Goal: Task Accomplishment & Management: Complete application form

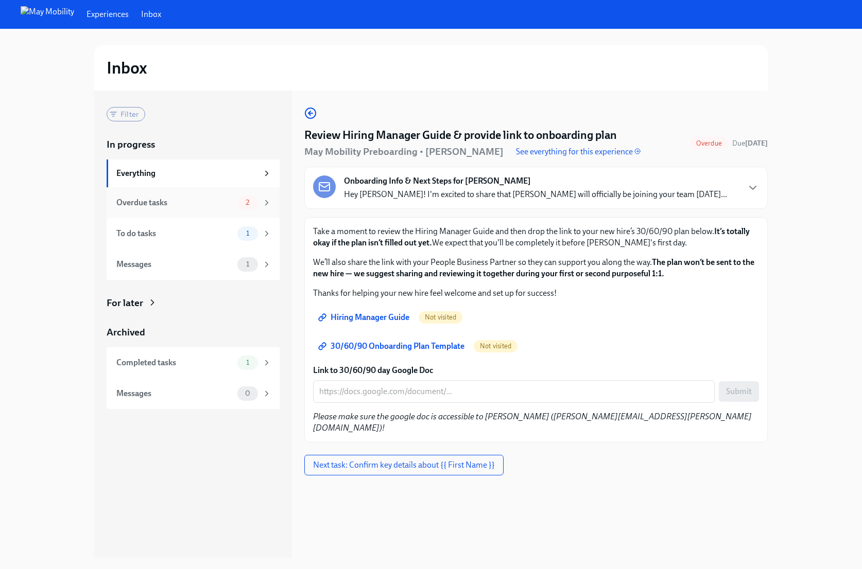
click at [152, 198] on div "Overdue tasks" at bounding box center [174, 202] width 117 height 11
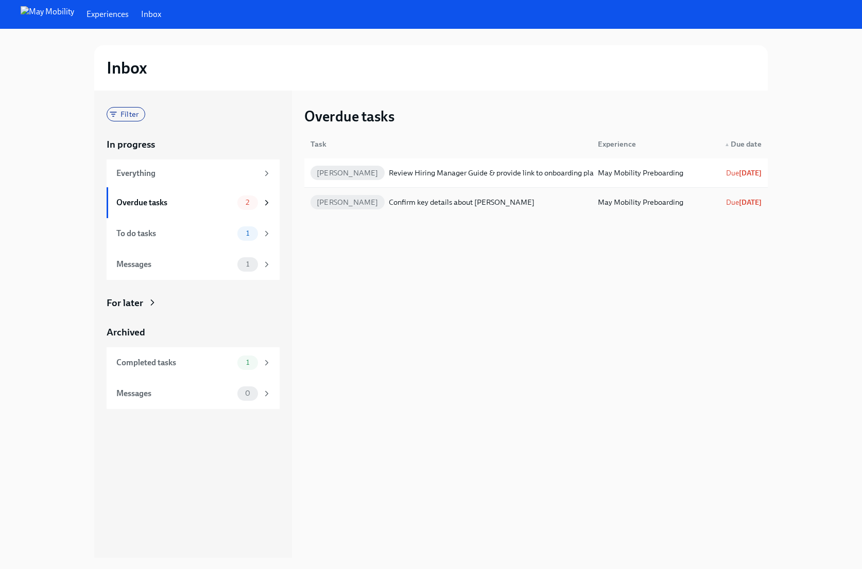
click at [418, 207] on div "Confirm key details about [PERSON_NAME]" at bounding box center [462, 202] width 146 height 12
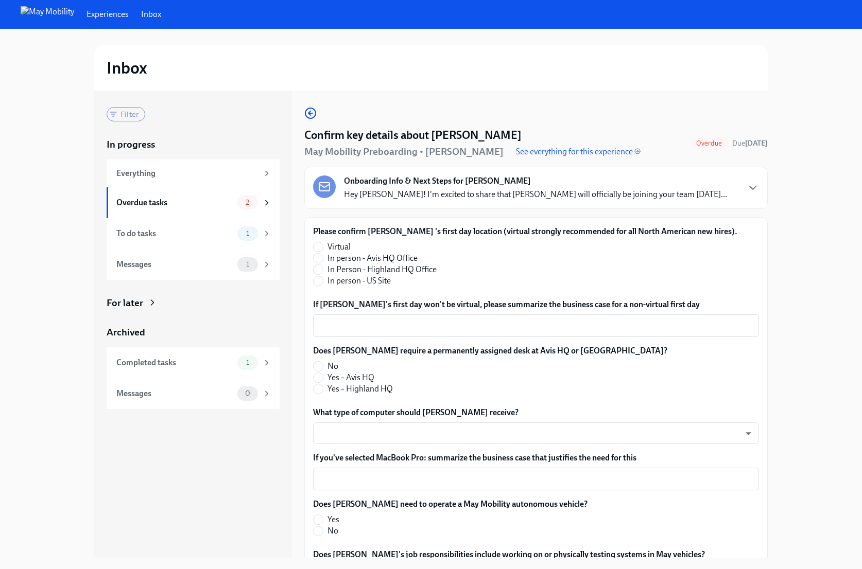
click at [371, 258] on span "In person - Avis HQ Office" at bounding box center [372, 258] width 90 height 11
click at [323, 258] on input "In person - Avis HQ Office" at bounding box center [317, 258] width 9 height 9
radio input "true"
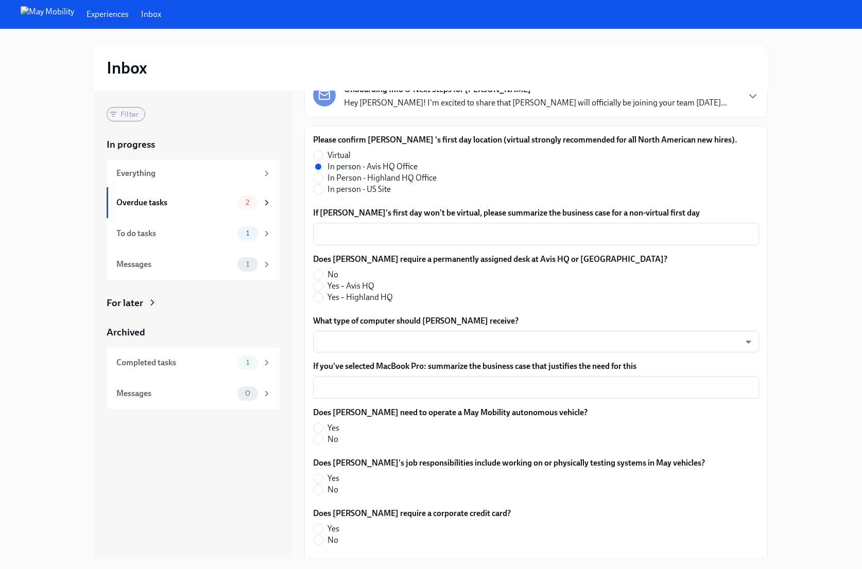
scroll to position [147, 0]
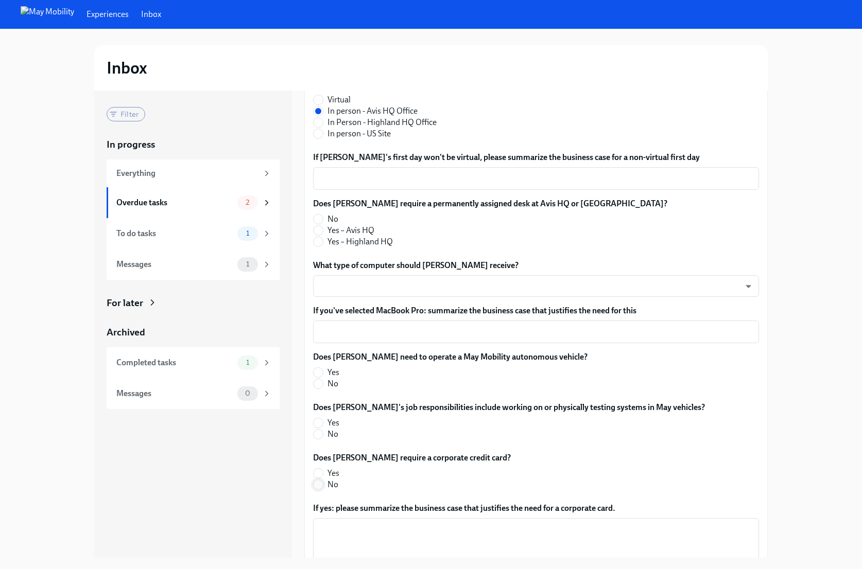
click at [321, 484] on input "No" at bounding box center [317, 484] width 9 height 9
radio input "true"
click at [327, 437] on span "No" at bounding box center [332, 434] width 11 height 11
click at [323, 437] on input "No" at bounding box center [317, 434] width 9 height 9
radio input "true"
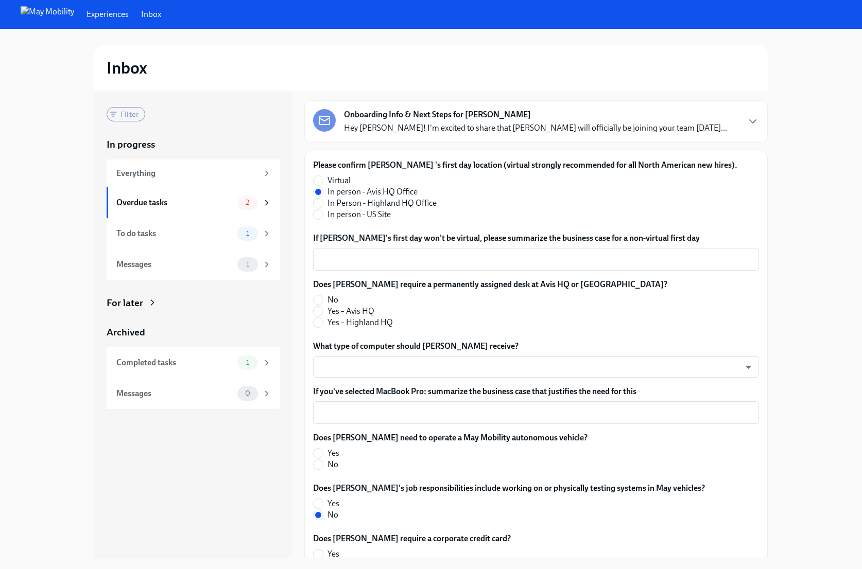
scroll to position [66, 0]
click at [327, 465] on span "No" at bounding box center [332, 465] width 11 height 11
click at [323, 465] on input "No" at bounding box center [317, 465] width 9 height 9
radio input "true"
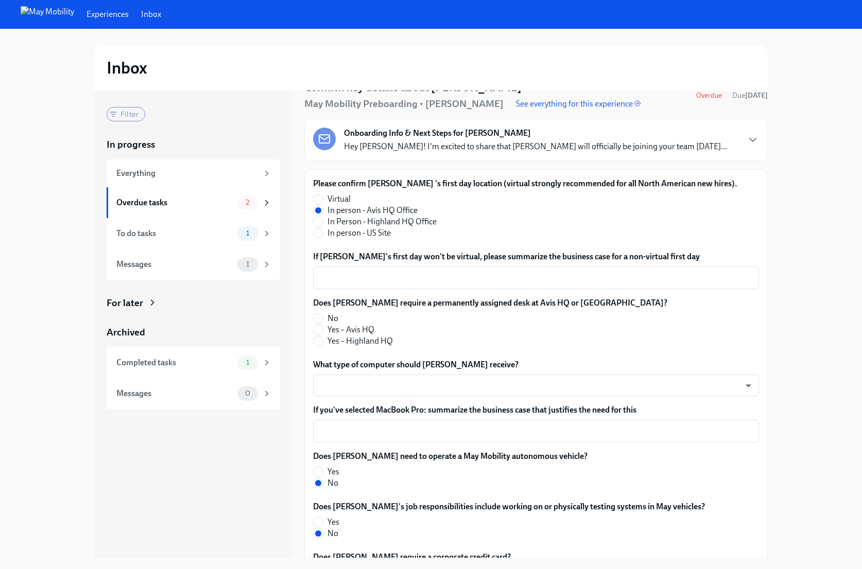
scroll to position [39, 0]
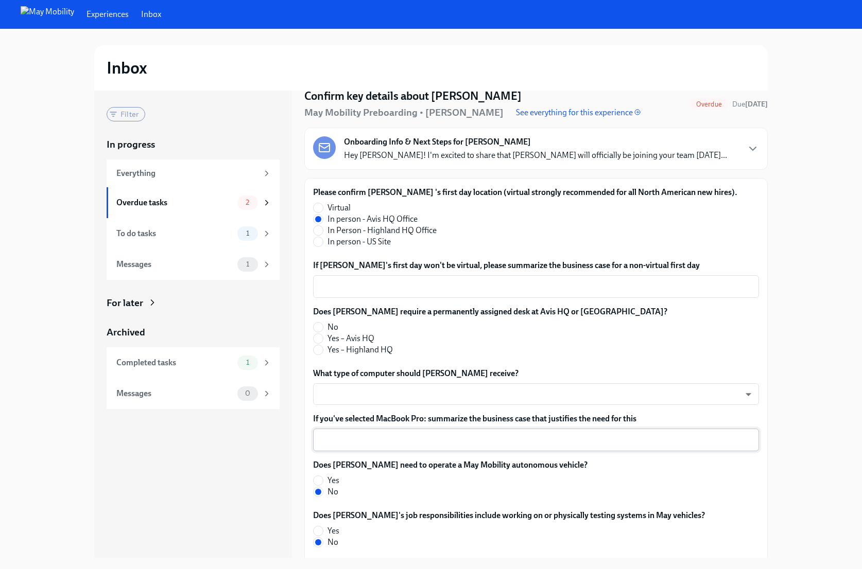
click at [388, 439] on textarea "If you've selected MacBook Pro: summarize the business case that justifies the …" at bounding box center [535, 440] width 433 height 12
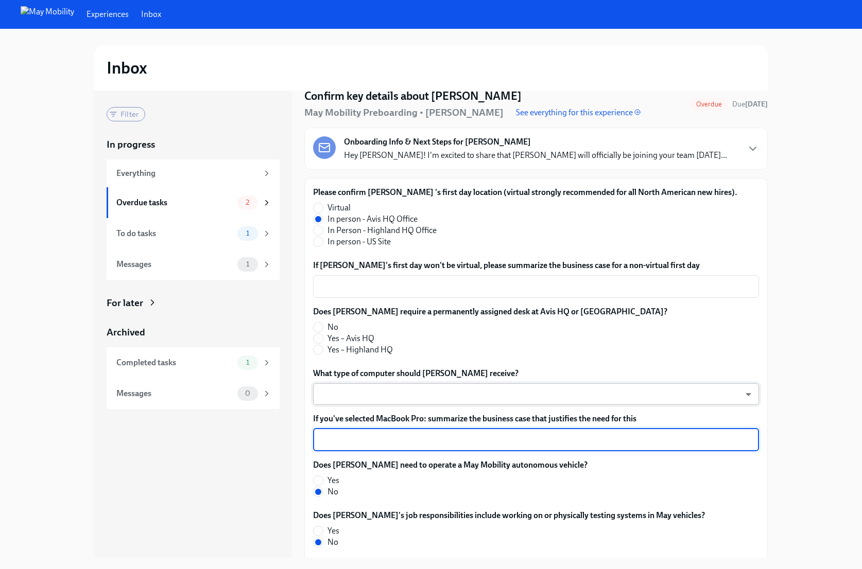
click at [411, 388] on body "Experiences Inbox Inbox Filter In progress Everything Overdue tasks 2 To do tas…" at bounding box center [431, 284] width 862 height 569
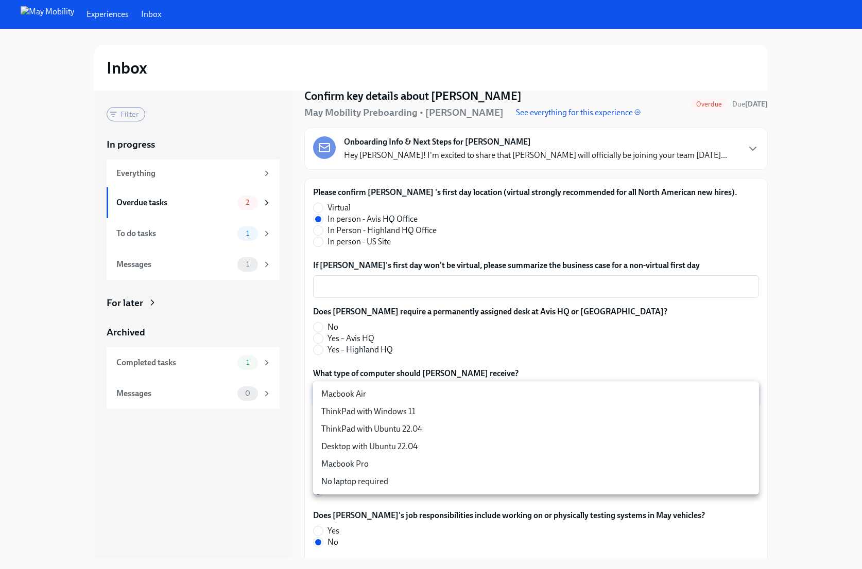
click at [396, 468] on li "Macbook Pro" at bounding box center [536, 465] width 446 height 18
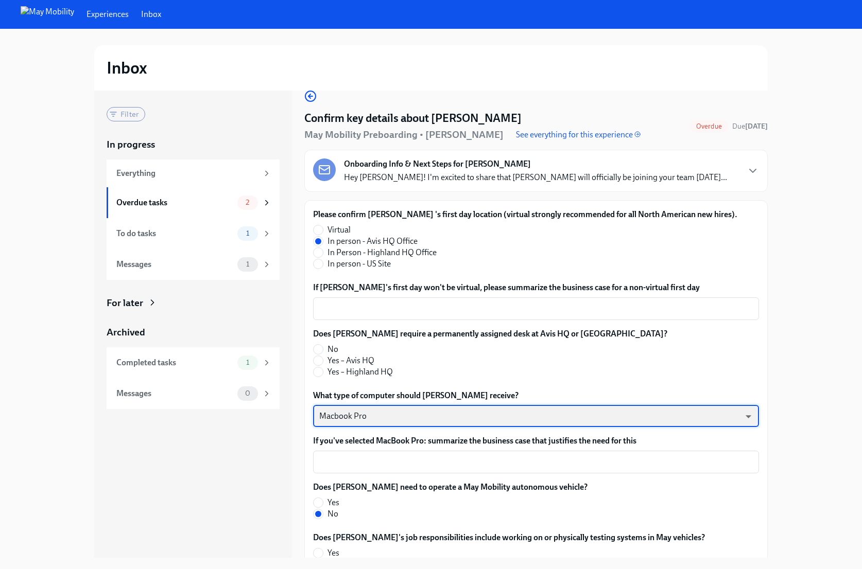
scroll to position [15, 0]
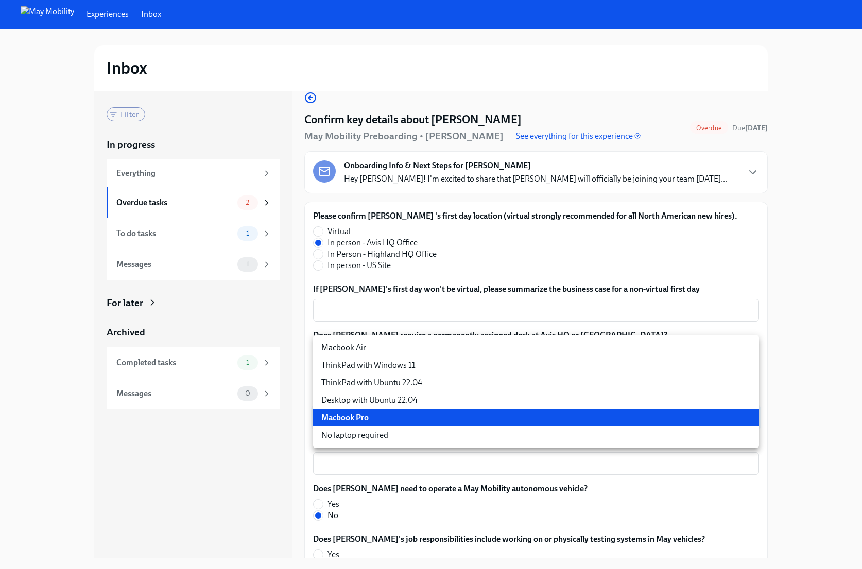
click at [450, 421] on body "Experiences Inbox Inbox Filter In progress Everything Overdue tasks 2 To do tas…" at bounding box center [431, 284] width 862 height 569
click at [456, 384] on li "ThinkPad with Ubuntu 22.04" at bounding box center [536, 383] width 446 height 18
type input "OYWnfngEN"
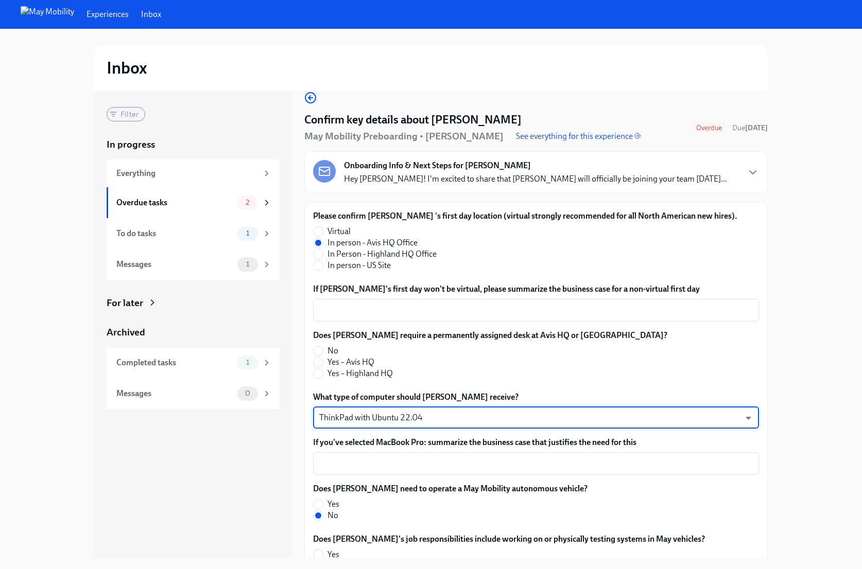
click at [449, 417] on body "Experiences Inbox Inbox Filter In progress Everything Overdue tasks 2 To do tas…" at bounding box center [431, 284] width 862 height 569
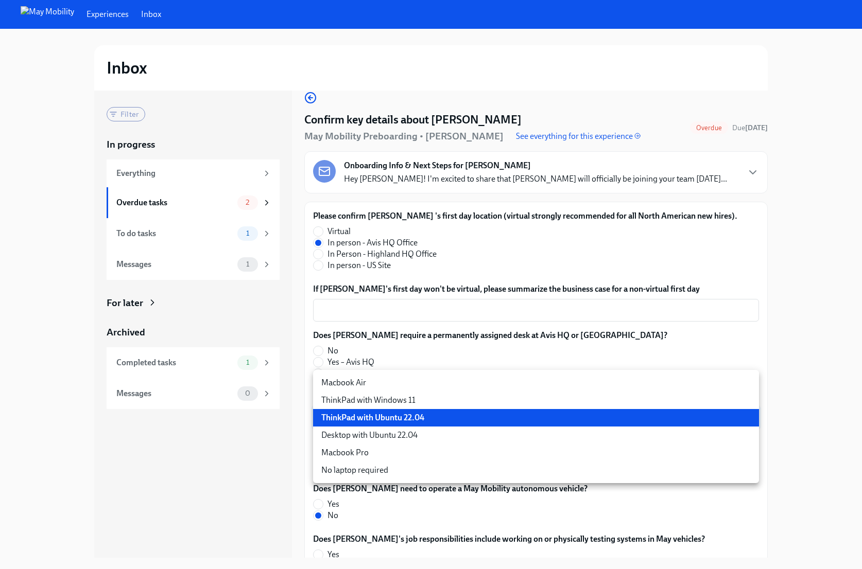
click at [449, 417] on li "ThinkPad with Ubuntu 22.04" at bounding box center [536, 418] width 446 height 18
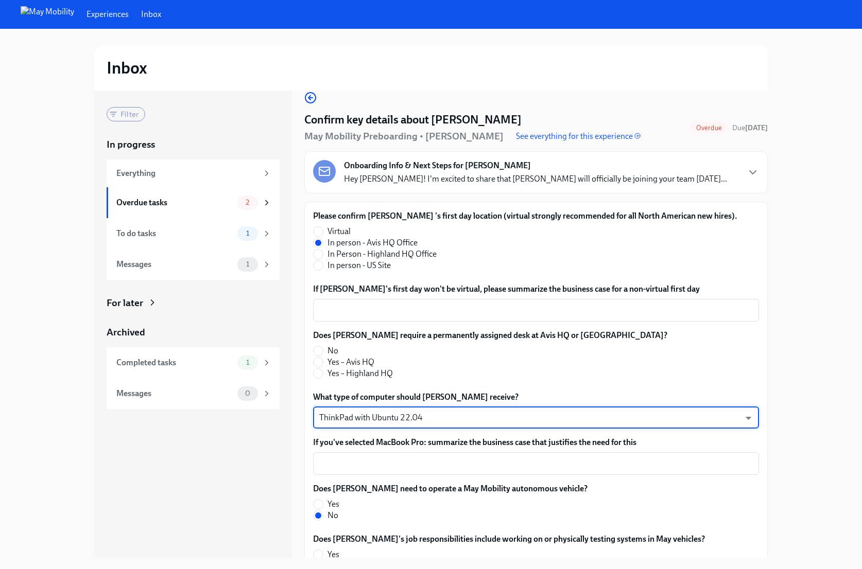
click at [348, 437] on label "If you've selected MacBook Pro: summarize the business case that justifies the …" at bounding box center [536, 442] width 446 height 11
click at [348, 458] on textarea "If you've selected MacBook Pro: summarize the business case that justifies the …" at bounding box center [535, 464] width 433 height 12
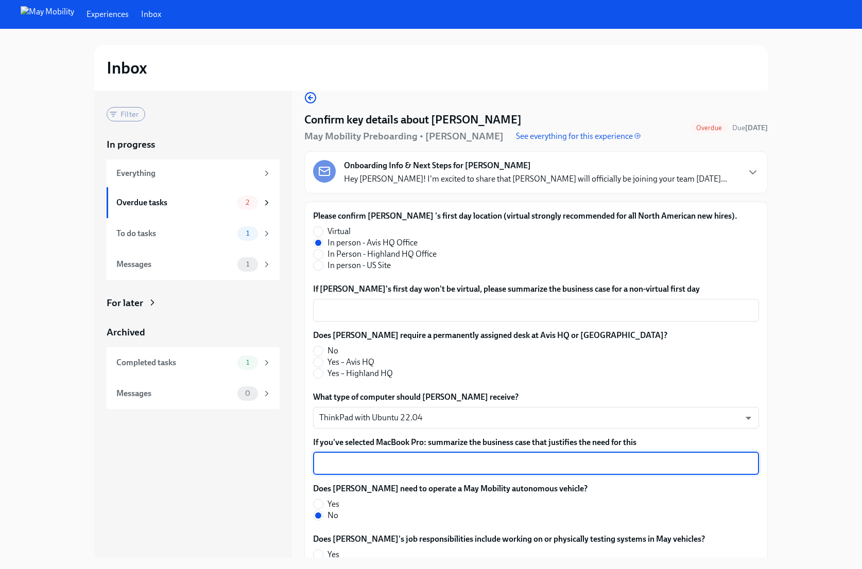
scroll to position [0, 0]
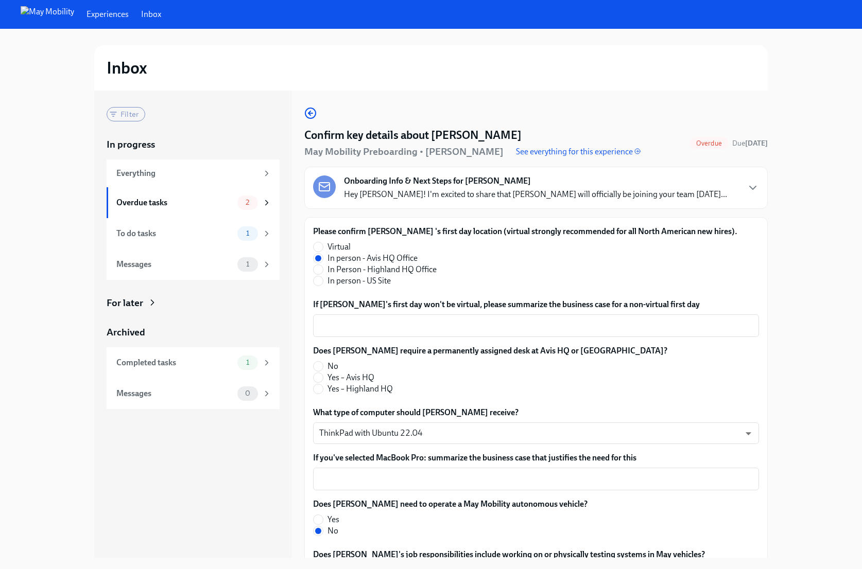
click at [344, 363] on label "No" at bounding box center [486, 366] width 346 height 11
click at [323, 363] on input "No" at bounding box center [317, 366] width 9 height 9
radio input "true"
click at [353, 248] on label "Virtual" at bounding box center [521, 246] width 416 height 11
click at [323, 248] on input "Virtual" at bounding box center [317, 246] width 9 height 9
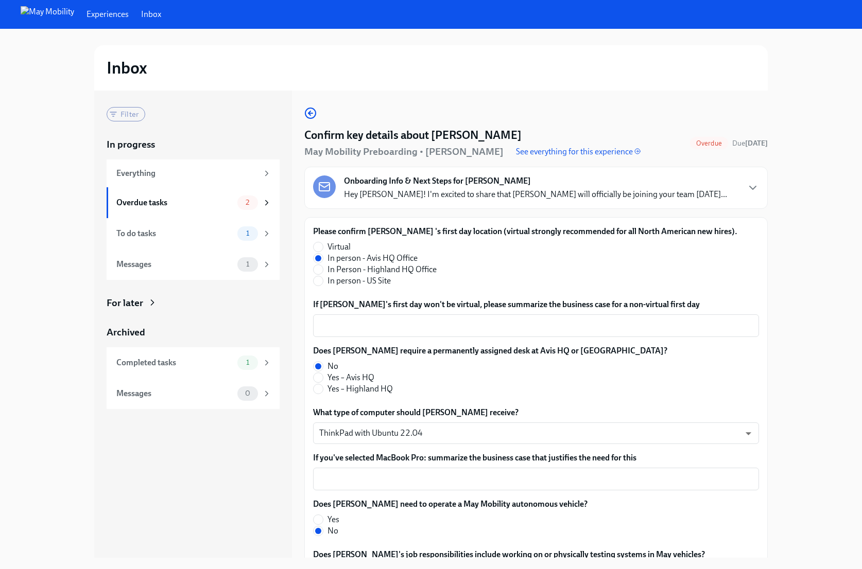
radio input "true"
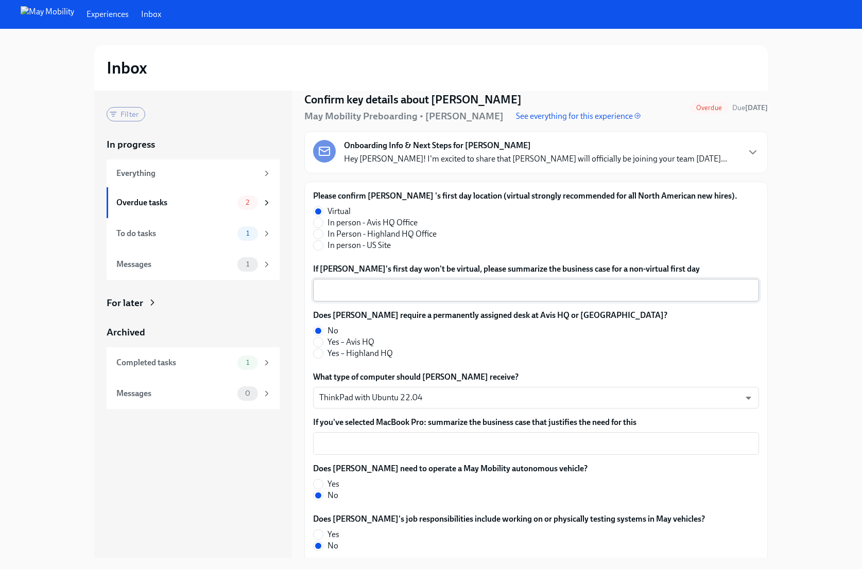
scroll to position [41, 0]
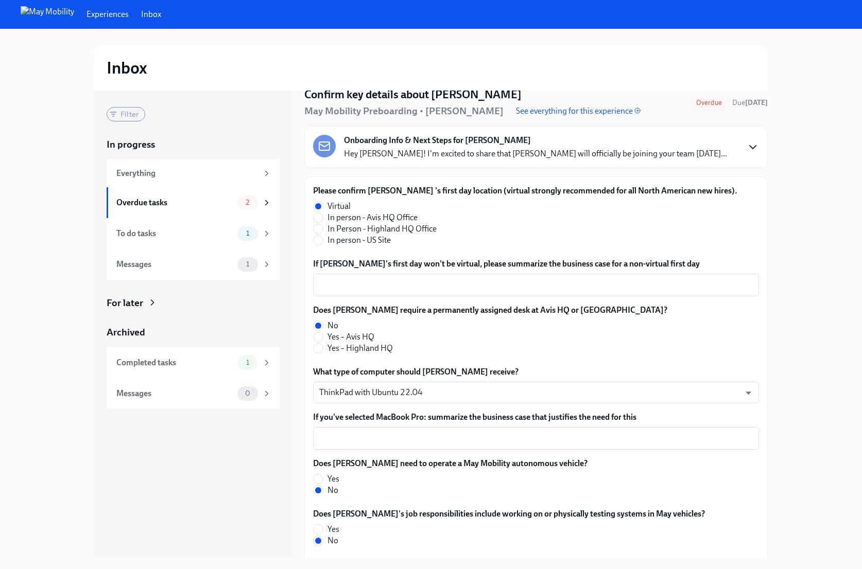
click at [752, 145] on icon "button" at bounding box center [752, 147] width 12 height 12
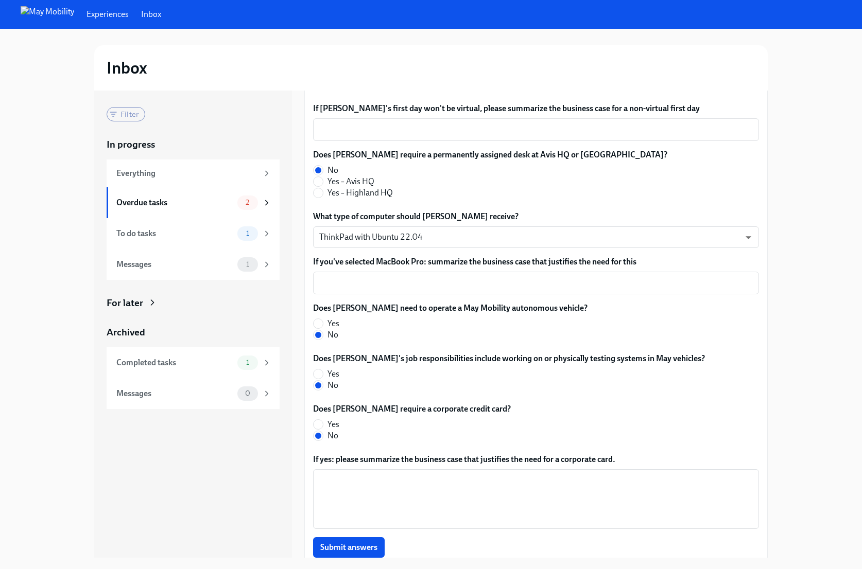
scroll to position [521, 0]
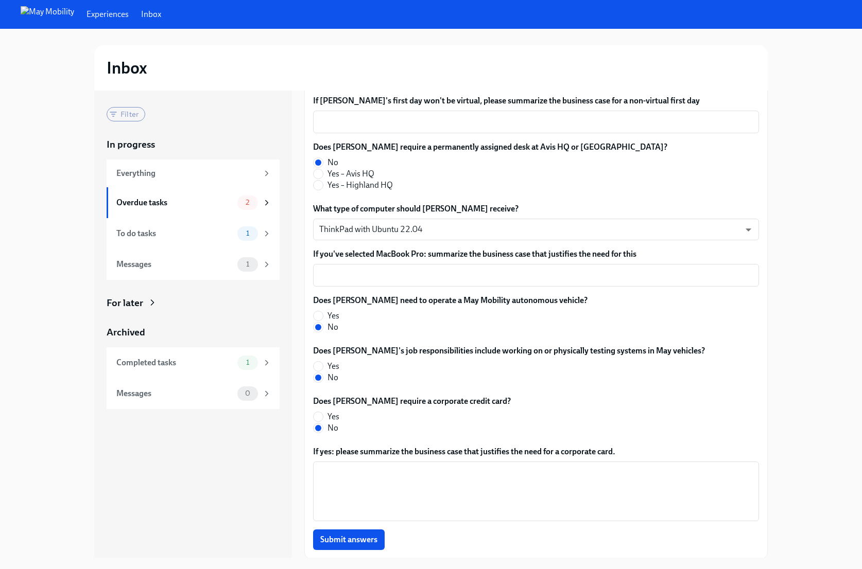
click at [325, 536] on span "Submit answers" at bounding box center [348, 540] width 57 height 10
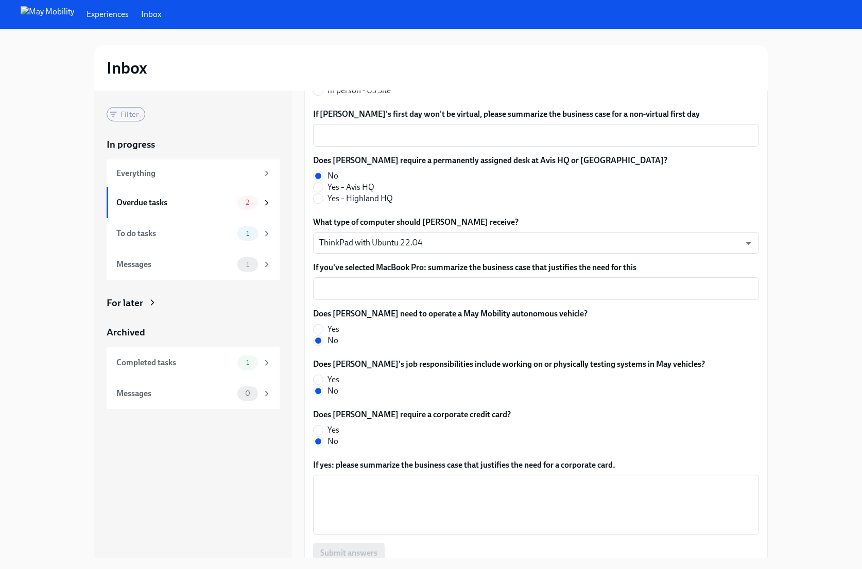
scroll to position [238, 0]
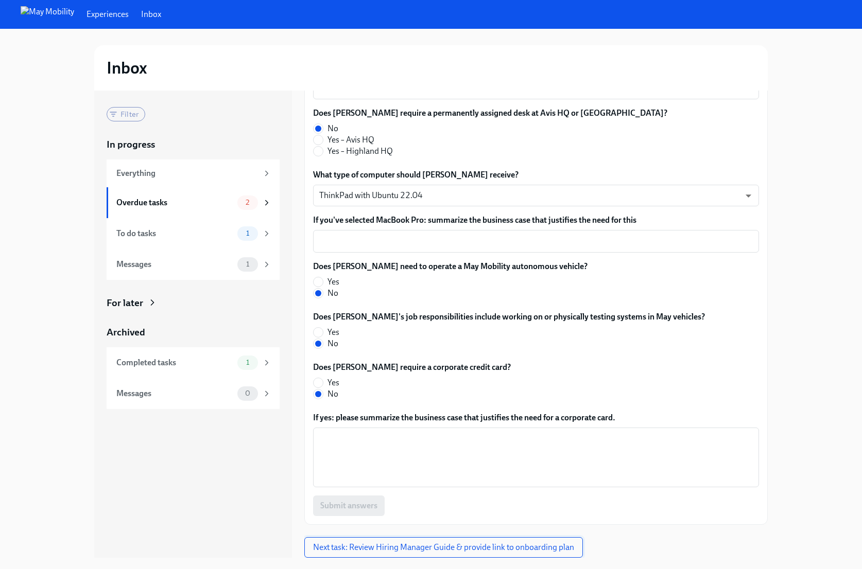
click at [352, 549] on span "Next task: Review Hiring Manager Guide & provide link to onboarding plan" at bounding box center [443, 548] width 261 height 10
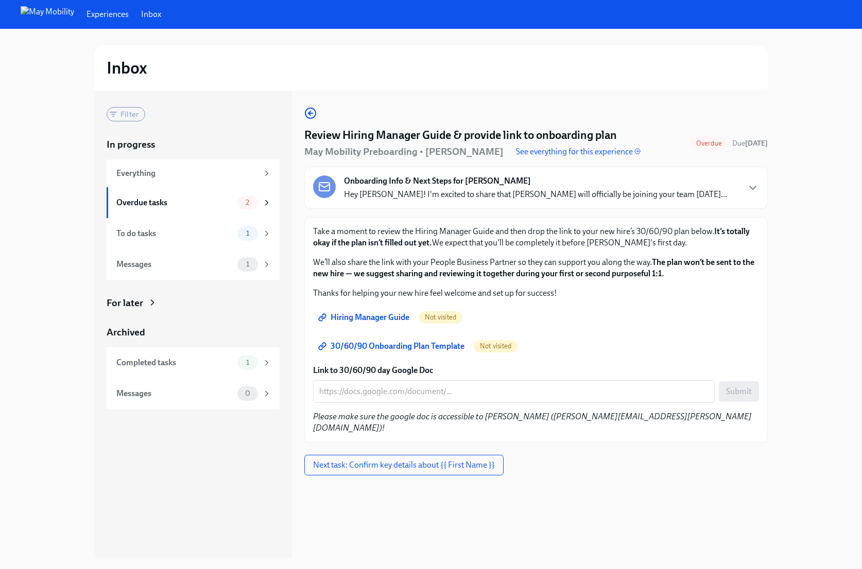
click at [374, 319] on span "Hiring Manager Guide" at bounding box center [364, 317] width 89 height 10
click at [419, 346] on span "30/60/90 Onboarding Plan Template" at bounding box center [392, 346] width 144 height 10
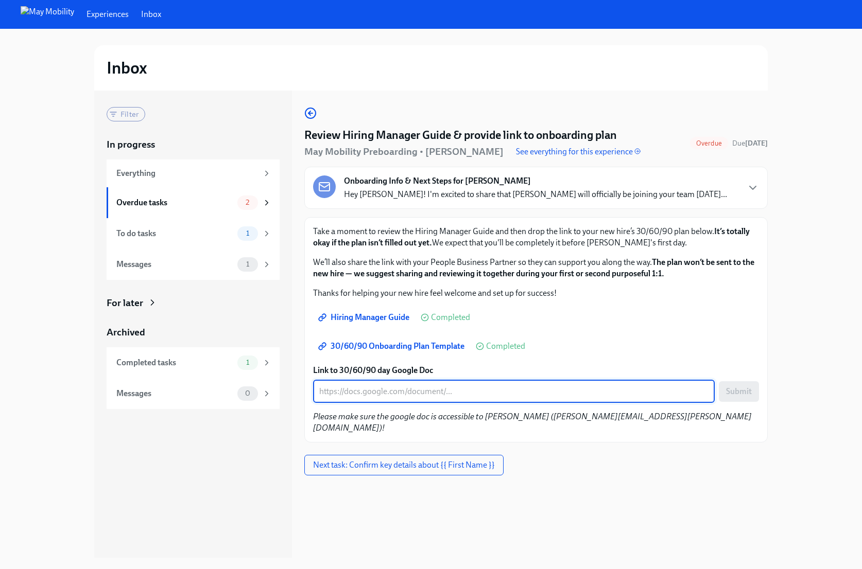
click at [360, 386] on textarea "Link to 30/60/90 day Google Doc" at bounding box center [513, 392] width 389 height 12
paste textarea "[URL][DOMAIN_NAME]"
type textarea "[URL][DOMAIN_NAME]"
click at [746, 397] on button "Submit" at bounding box center [739, 391] width 40 height 21
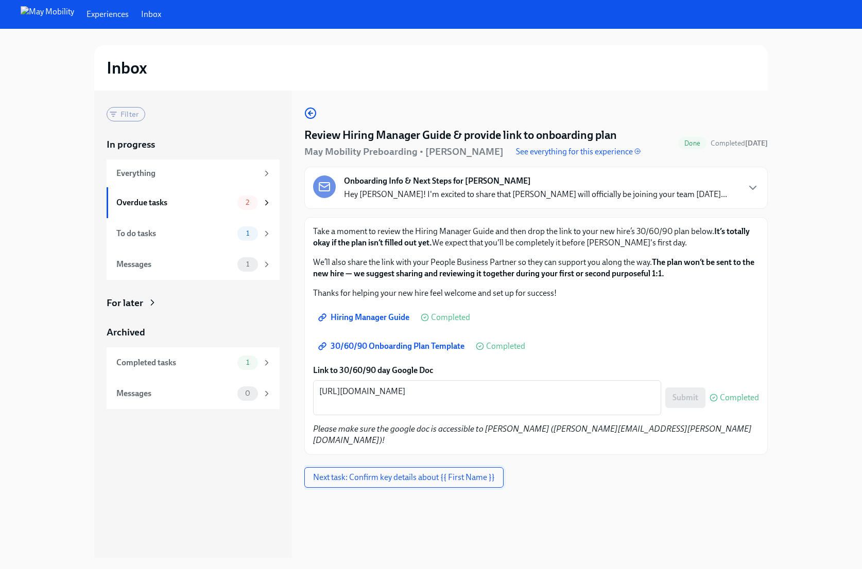
click at [430, 473] on span "Next task: Confirm key details about {{ First Name }}" at bounding box center [404, 478] width 182 height 10
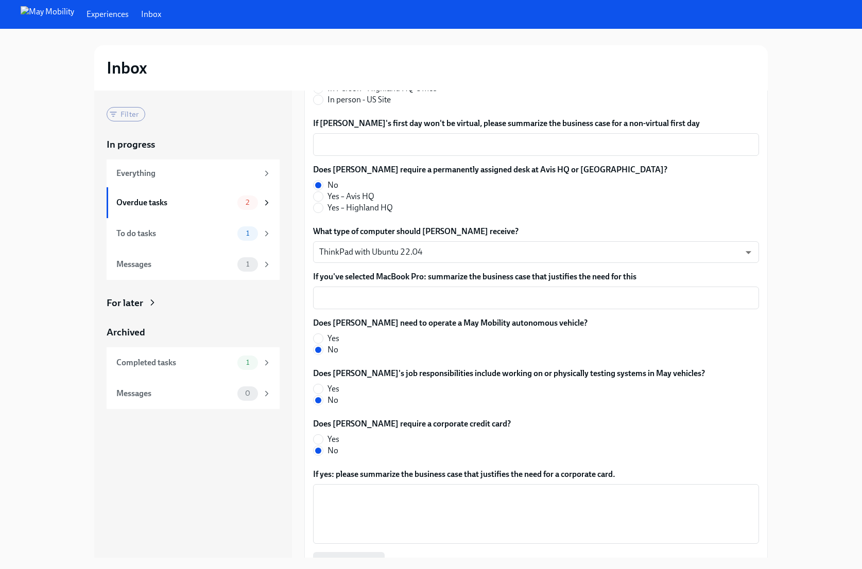
scroll to position [238, 0]
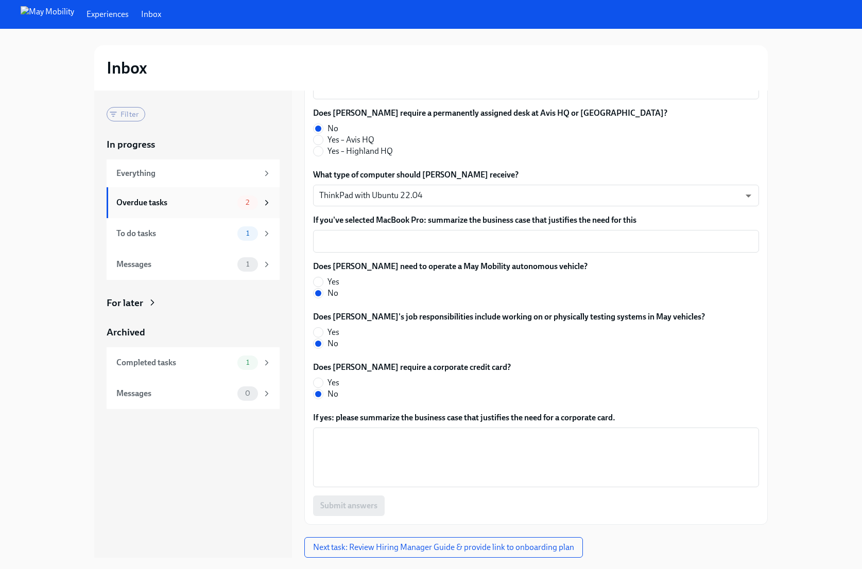
click at [199, 204] on div "Overdue tasks" at bounding box center [174, 202] width 117 height 11
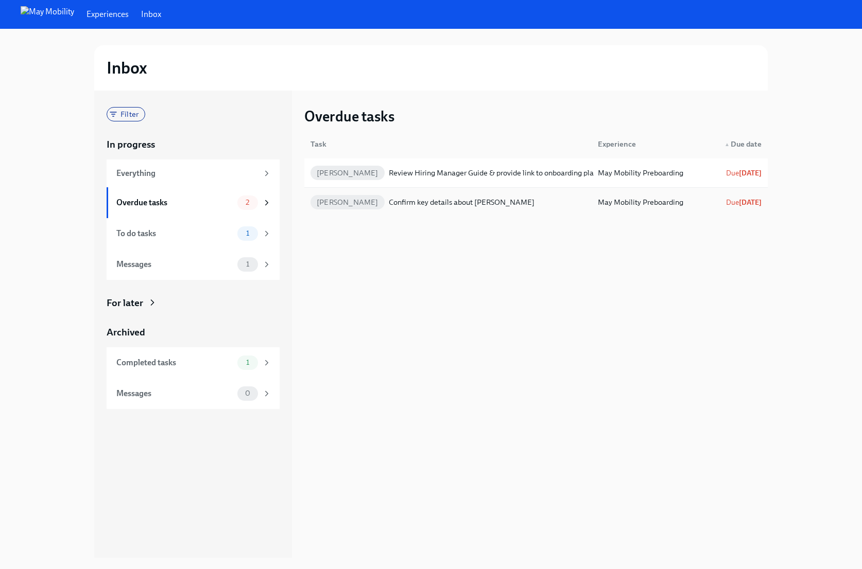
click at [649, 205] on div "May Mobility Preboarding" at bounding box center [640, 202] width 85 height 12
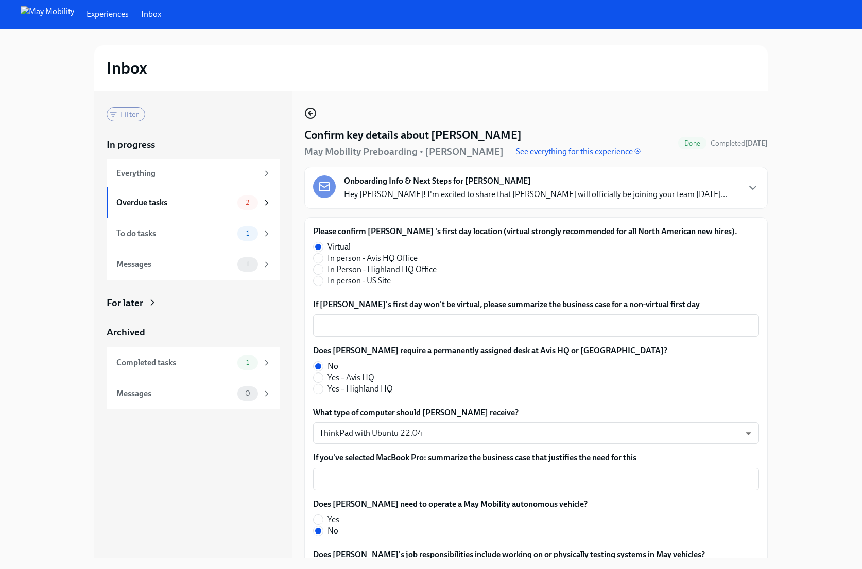
click at [314, 109] on circle "button" at bounding box center [310, 113] width 10 height 10
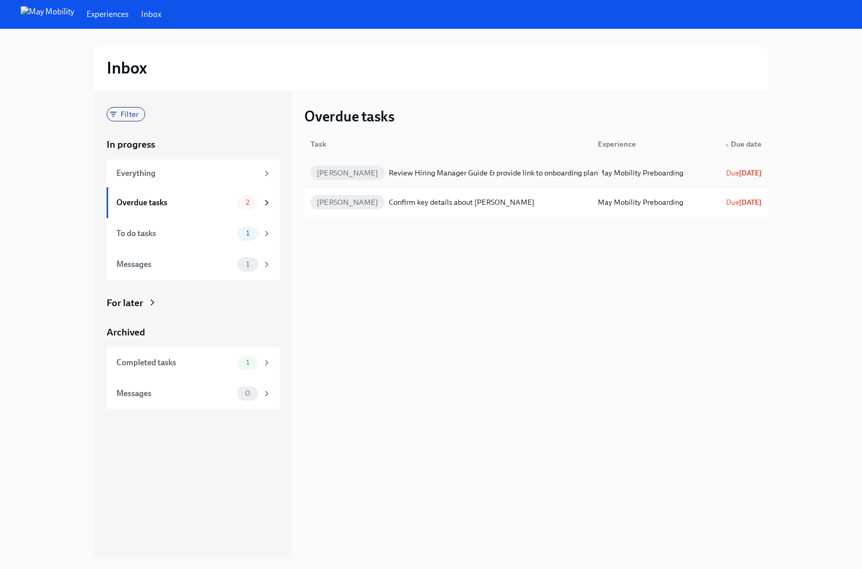
click at [526, 171] on div "Review Hiring Manager Guide & provide link to onboarding plan" at bounding box center [493, 173] width 209 height 12
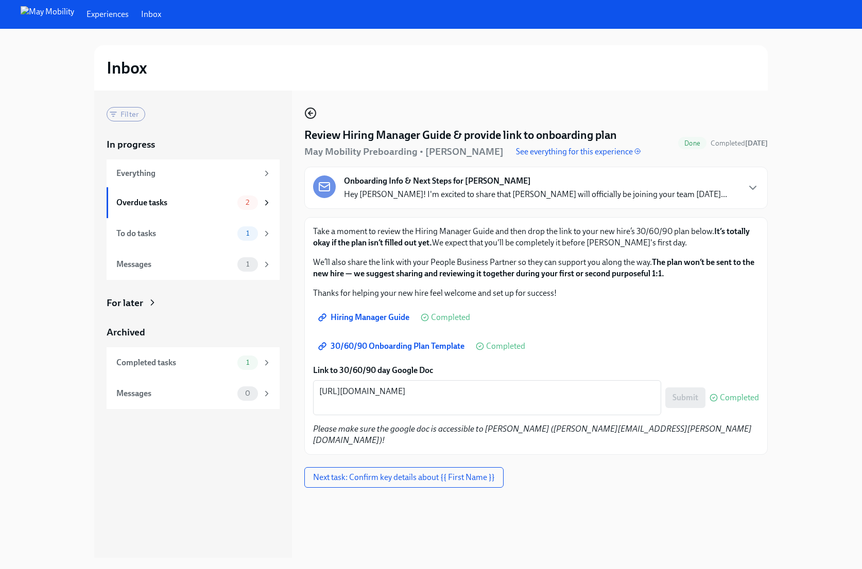
click at [305, 112] on circle "button" at bounding box center [310, 113] width 10 height 10
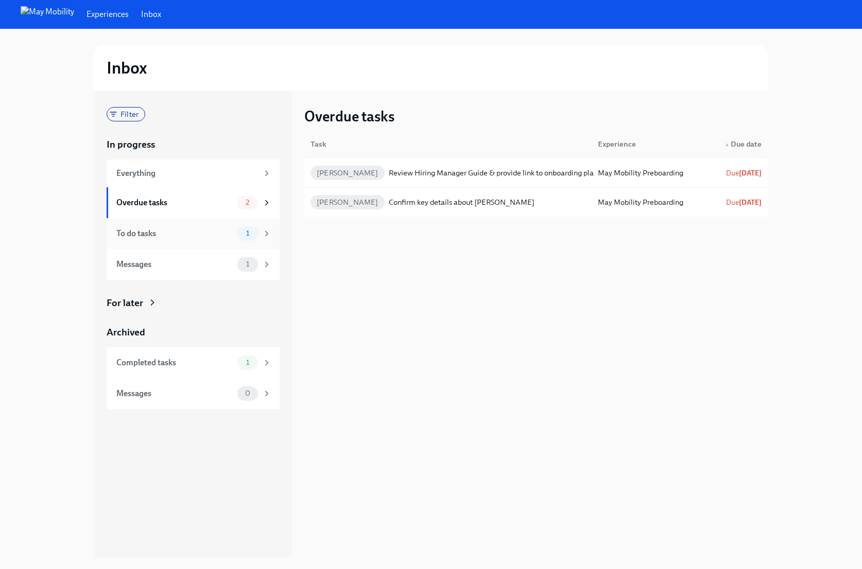
click at [183, 229] on div "To do tasks" at bounding box center [174, 233] width 117 height 11
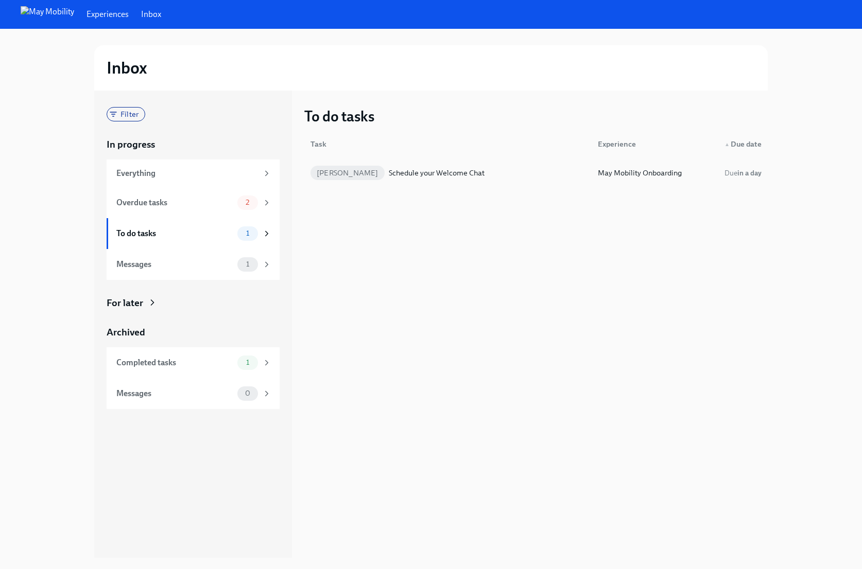
click at [463, 179] on div "Schedule your Welcome Chat" at bounding box center [437, 173] width 96 height 12
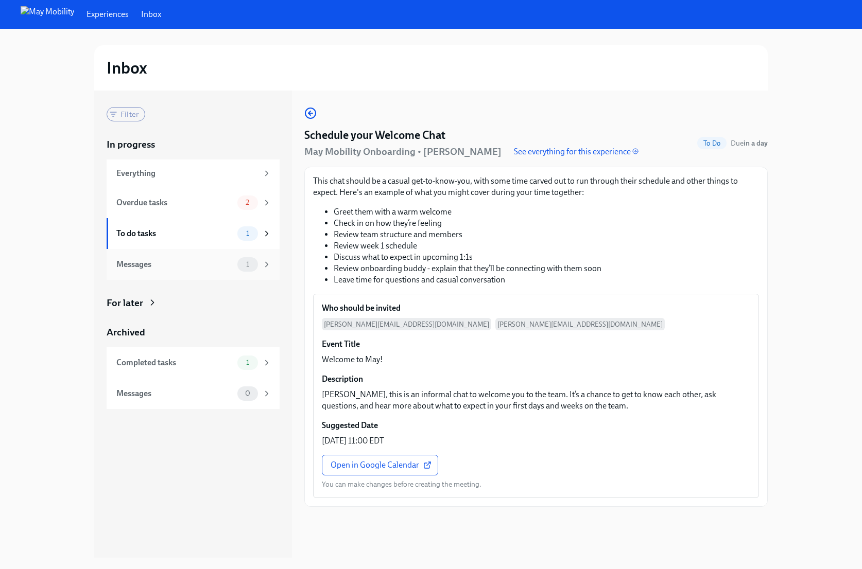
click at [174, 257] on div "Messages 1" at bounding box center [193, 264] width 155 height 14
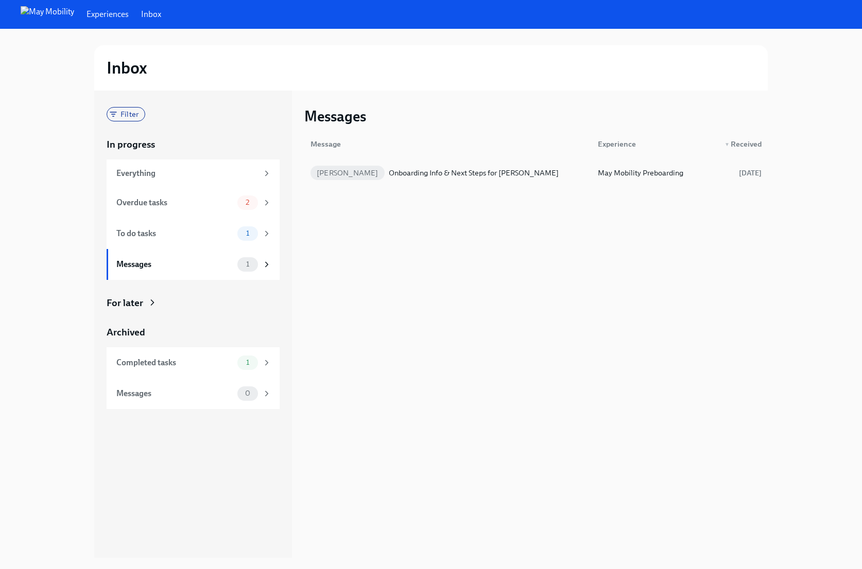
click at [466, 171] on div "Onboarding Info & Next Steps for [PERSON_NAME]" at bounding box center [474, 173] width 170 height 12
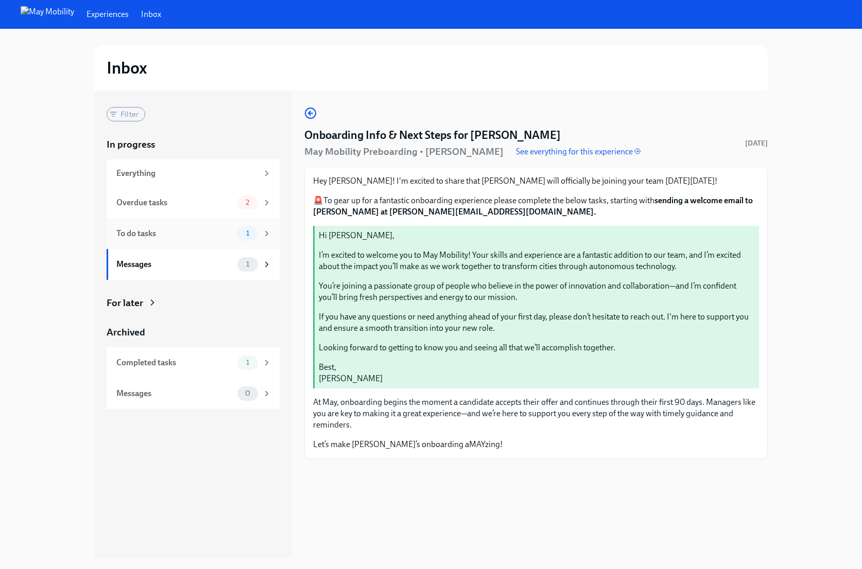
click at [187, 228] on div "To do tasks" at bounding box center [174, 233] width 117 height 11
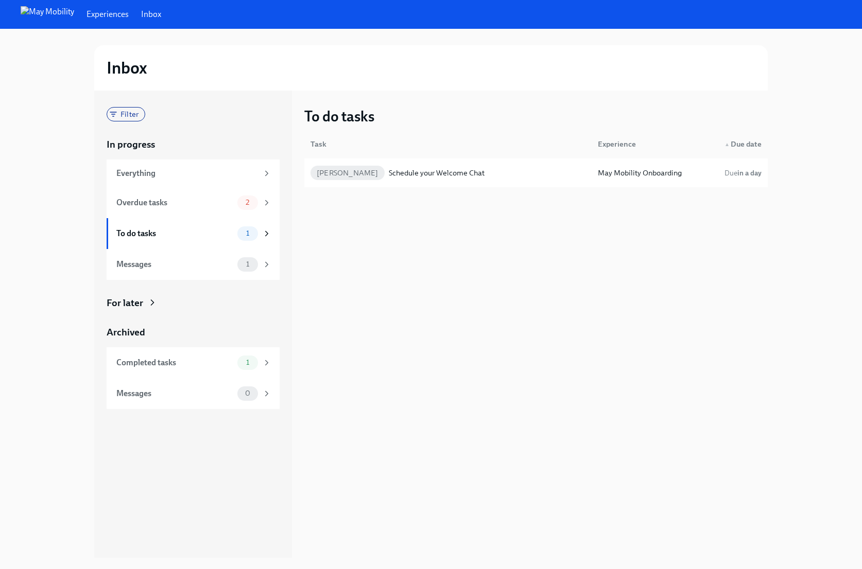
click at [458, 322] on div "To do tasks Task Experience ▲ Due date [PERSON_NAME] Schedule your Welcome Chat…" at bounding box center [535, 324] width 463 height 467
